Goal: Task Accomplishment & Management: Manage account settings

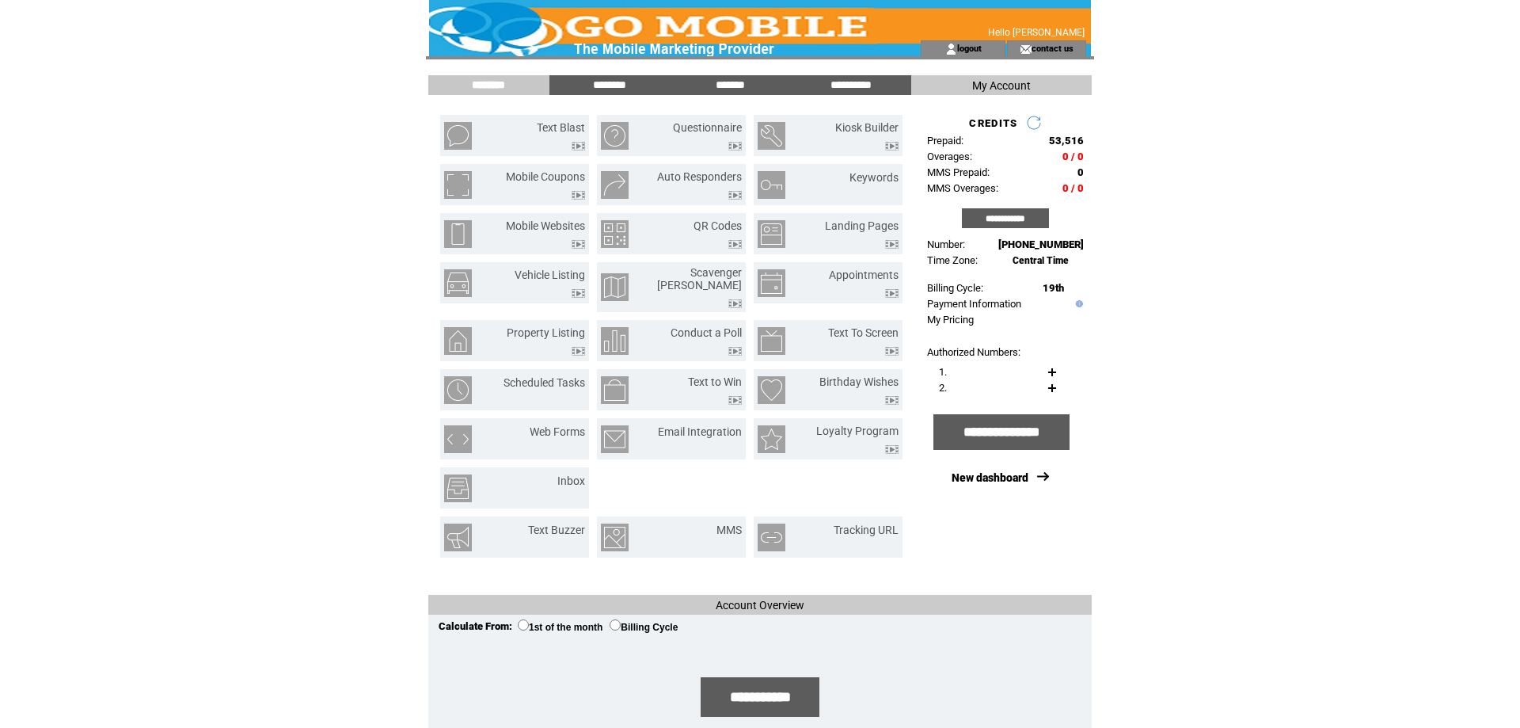
click at [971, 58] on td at bounding box center [760, 57] width 668 height 3
click at [970, 45] on link "logout" at bounding box center [969, 48] width 25 height 10
